Goal: Task Accomplishment & Management: Use online tool/utility

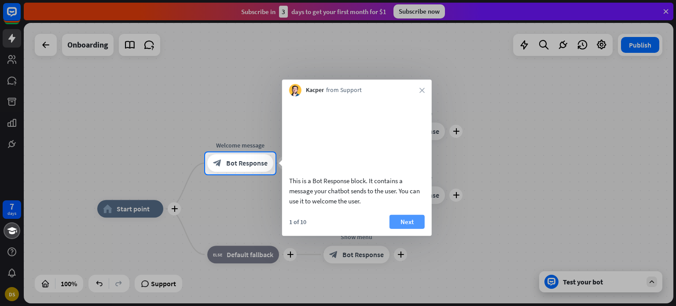
click at [410, 227] on button "Next" at bounding box center [406, 221] width 35 height 14
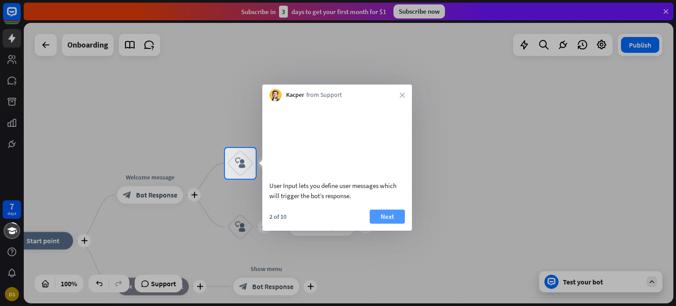
click at [393, 224] on button "Next" at bounding box center [387, 216] width 35 height 14
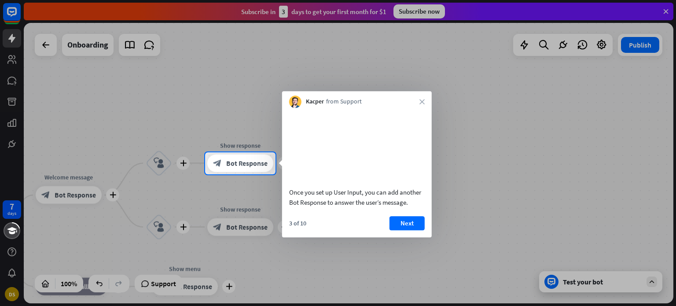
click at [393, 225] on button "Next" at bounding box center [406, 223] width 35 height 14
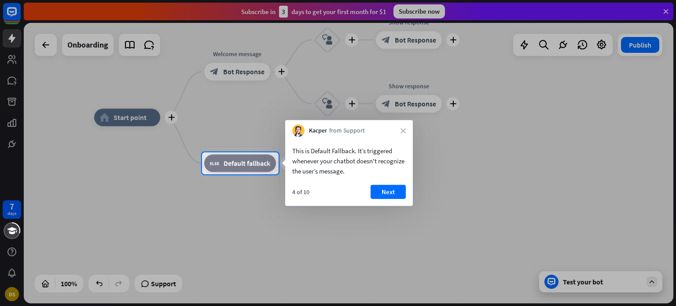
click at [399, 198] on div "4 of 10 Next" at bounding box center [349, 195] width 128 height 21
click at [389, 192] on button "Next" at bounding box center [388, 192] width 35 height 14
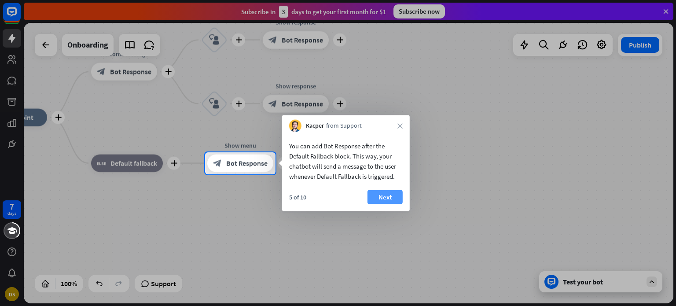
click at [393, 199] on button "Next" at bounding box center [384, 197] width 35 height 14
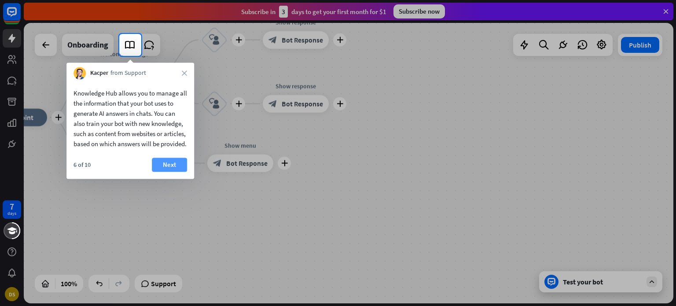
click at [165, 170] on button "Next" at bounding box center [169, 165] width 35 height 14
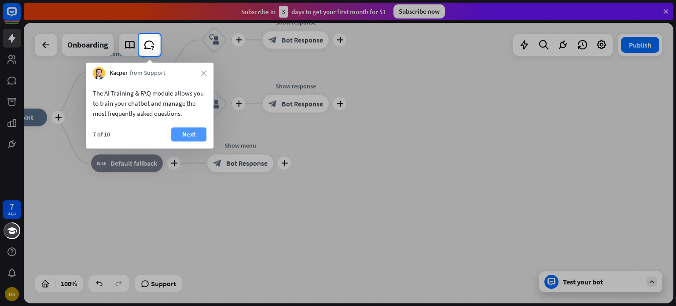
click at [180, 132] on button "Next" at bounding box center [188, 134] width 35 height 14
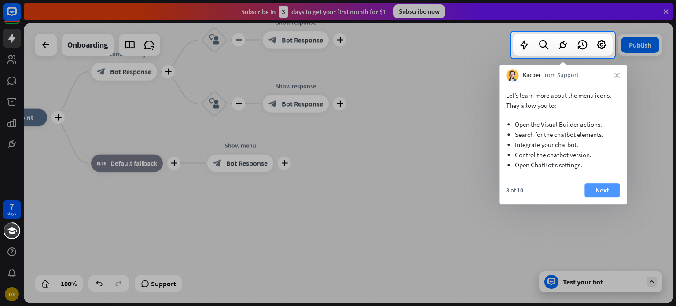
click at [595, 191] on button "Next" at bounding box center [601, 190] width 35 height 14
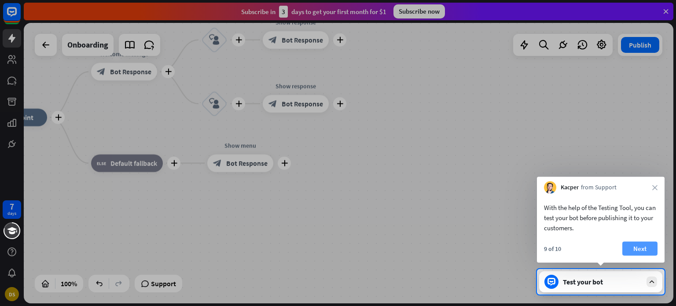
click at [640, 250] on button "Next" at bounding box center [639, 249] width 35 height 14
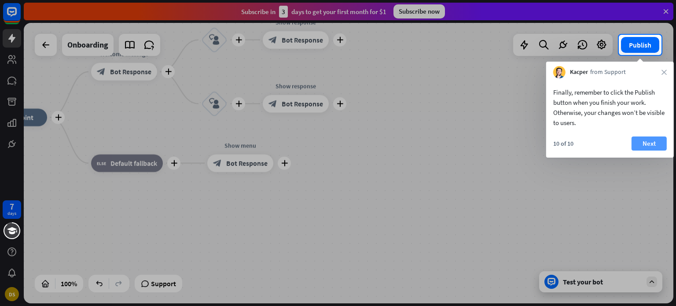
click at [649, 140] on button "Next" at bounding box center [649, 143] width 35 height 14
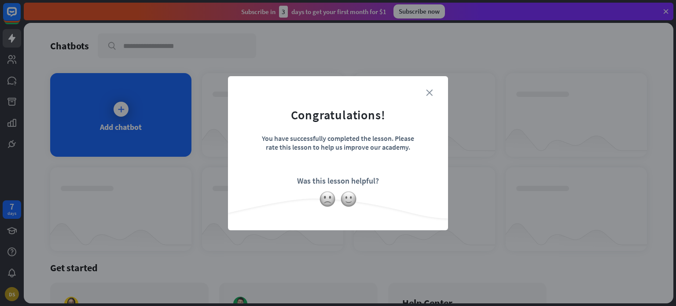
click at [429, 90] on icon "close" at bounding box center [429, 92] width 7 height 7
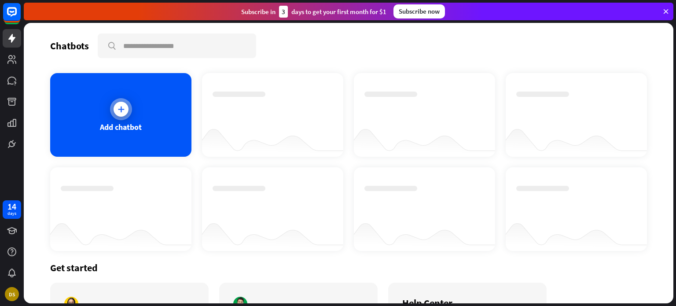
click at [127, 122] on div "Add chatbot" at bounding box center [121, 127] width 42 height 10
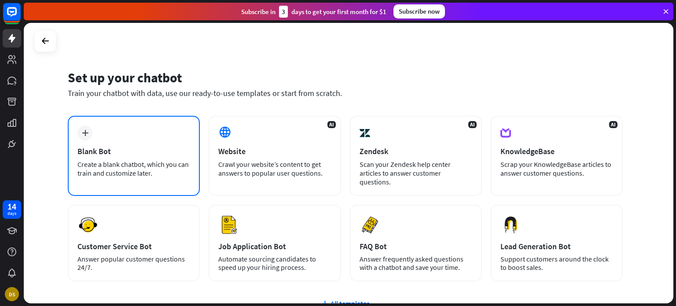
click at [165, 139] on div "plus Blank Bot Create a blank chatbot, which you can train and customize later." at bounding box center [134, 156] width 132 height 80
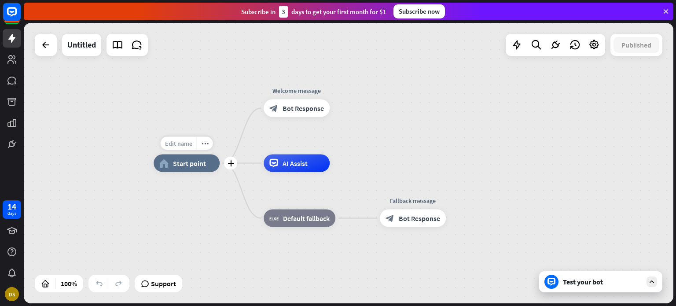
click at [186, 139] on div "Edit name" at bounding box center [179, 143] width 36 height 13
type input "********"
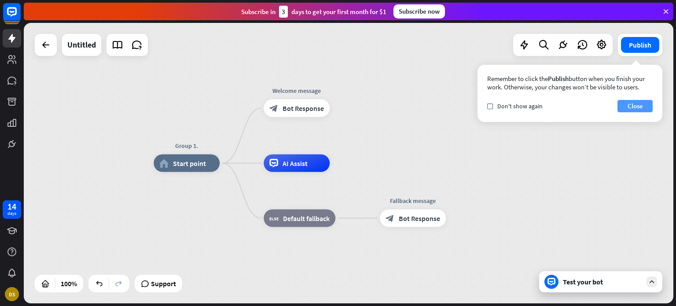
click at [625, 105] on button "Close" at bounding box center [634, 106] width 35 height 12
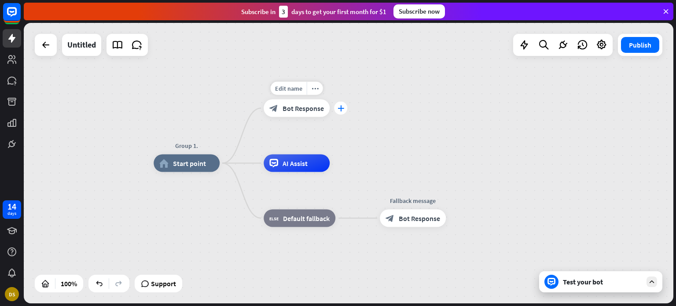
click at [341, 110] on icon "plus" at bounding box center [341, 108] width 7 height 6
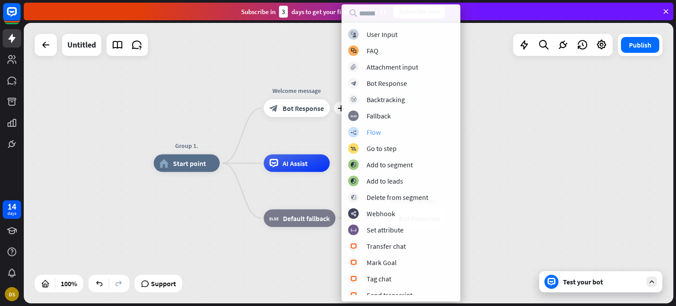
click at [378, 134] on div "Flow" at bounding box center [374, 132] width 14 height 9
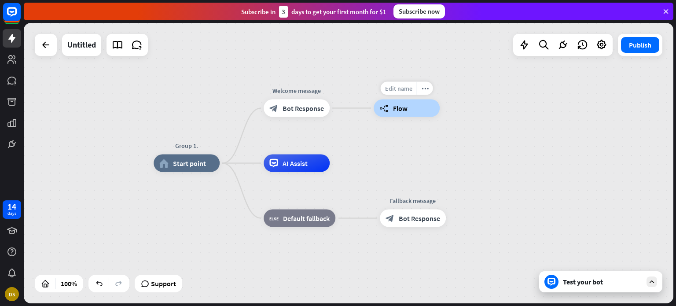
click at [402, 92] on span "Edit name" at bounding box center [398, 88] width 27 height 8
click at [410, 94] on input "text" at bounding box center [407, 89] width 62 height 12
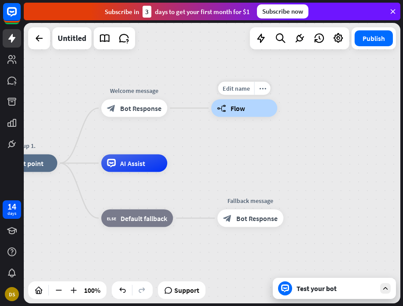
click at [232, 113] on div "builder_tree Flow" at bounding box center [244, 108] width 66 height 18
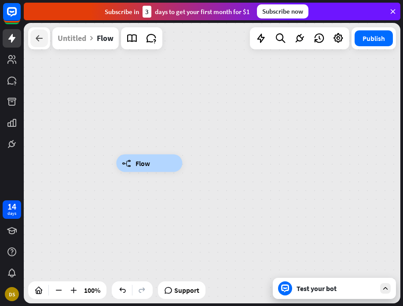
click at [33, 38] on div at bounding box center [39, 38] width 18 height 18
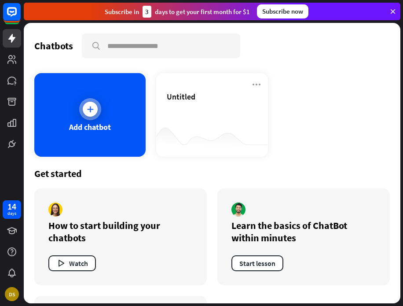
click at [110, 109] on div "Add chatbot" at bounding box center [89, 115] width 111 height 84
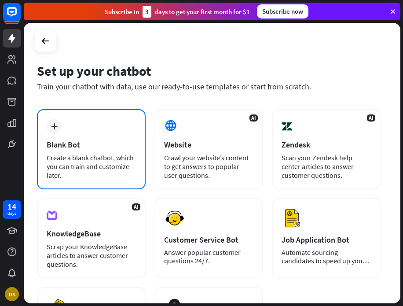
click at [86, 139] on div "plus Blank Bot Create a blank chatbot, which you can train and customize later." at bounding box center [91, 149] width 109 height 80
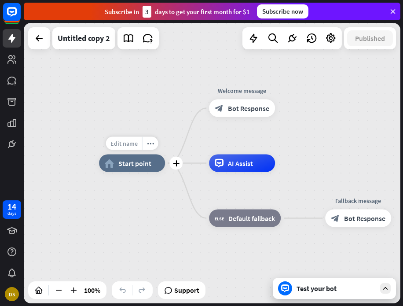
click at [128, 145] on span "Edit name" at bounding box center [123, 144] width 27 height 8
type input "*"
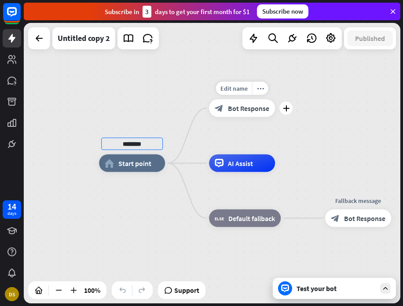
type input "*******"
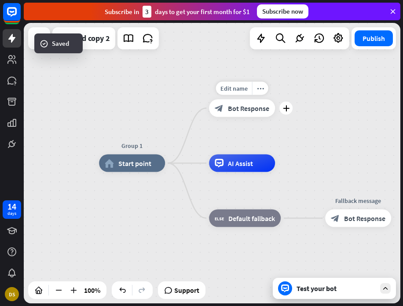
drag, startPoint x: 237, startPoint y: 110, endPoint x: 224, endPoint y: 113, distance: 13.0
click at [224, 113] on div "block_bot_response Bot Response" at bounding box center [242, 108] width 66 height 18
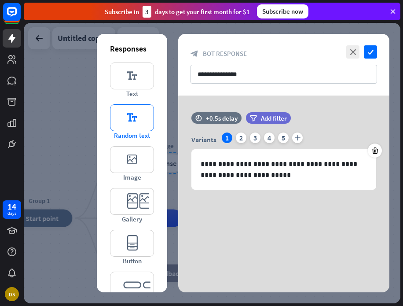
click at [129, 121] on icon "editor_text" at bounding box center [132, 117] width 44 height 27
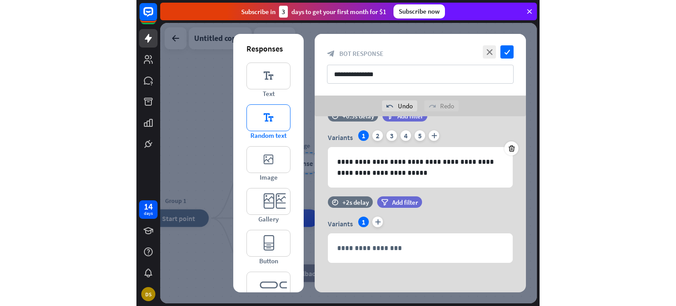
scroll to position [24, 0]
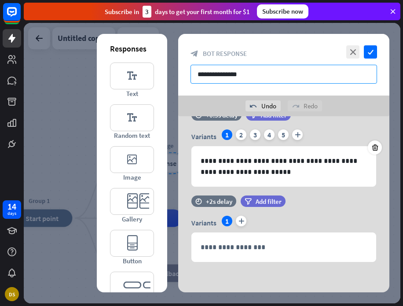
drag, startPoint x: 264, startPoint y: 70, endPoint x: 270, endPoint y: 80, distance: 11.2
click at [270, 80] on input "**********" at bounding box center [284, 74] width 187 height 19
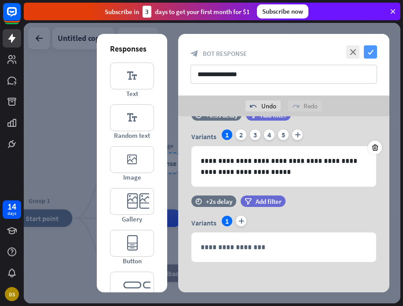
click at [373, 49] on icon "check" at bounding box center [370, 51] width 13 height 13
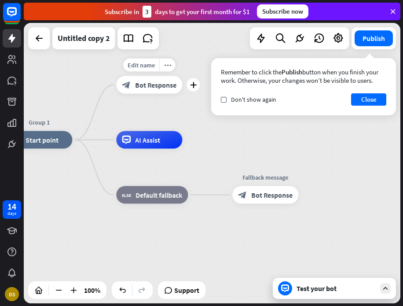
click at [167, 93] on div "block_bot_response Bot Response" at bounding box center [149, 85] width 66 height 18
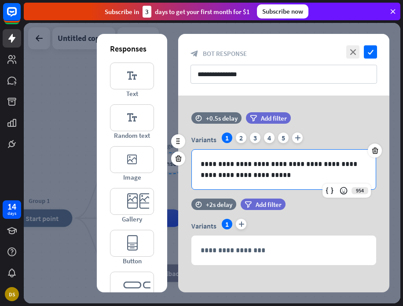
click at [268, 176] on p "**********" at bounding box center [284, 169] width 166 height 22
